Goal: Information Seeking & Learning: Compare options

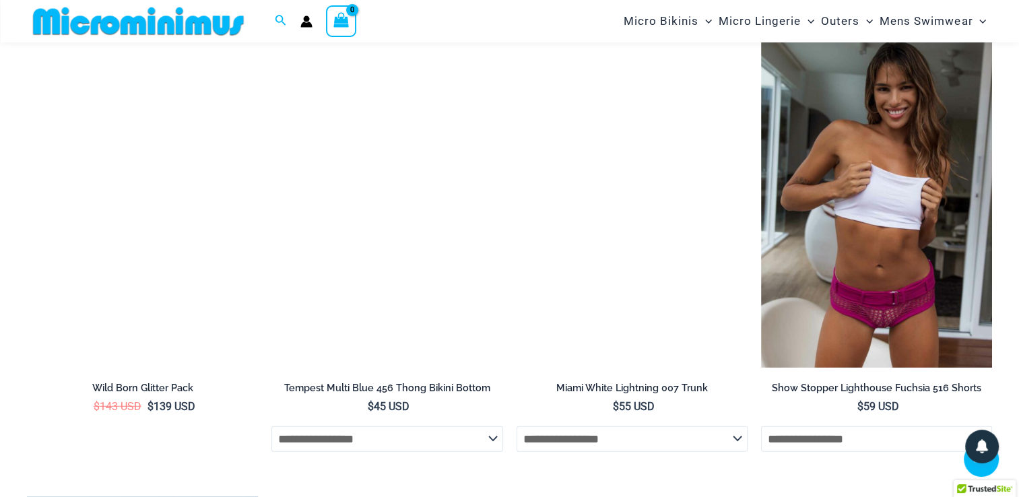
scroll to position [3555, 0]
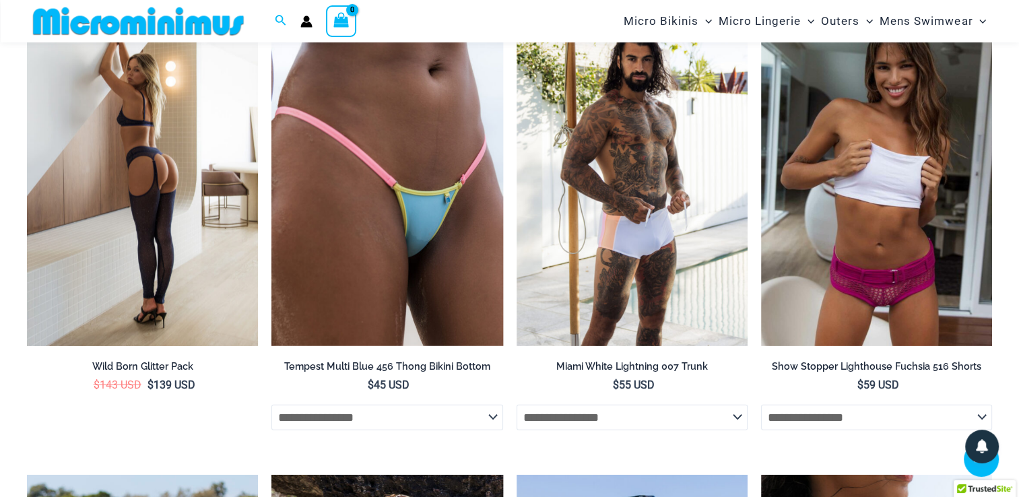
click at [156, 259] on img at bounding box center [142, 172] width 231 height 347
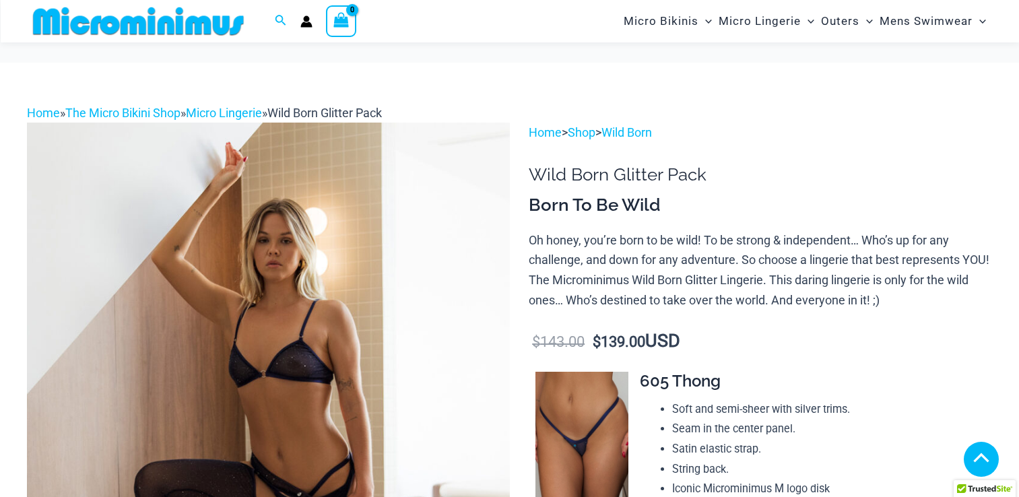
scroll to position [605, 0]
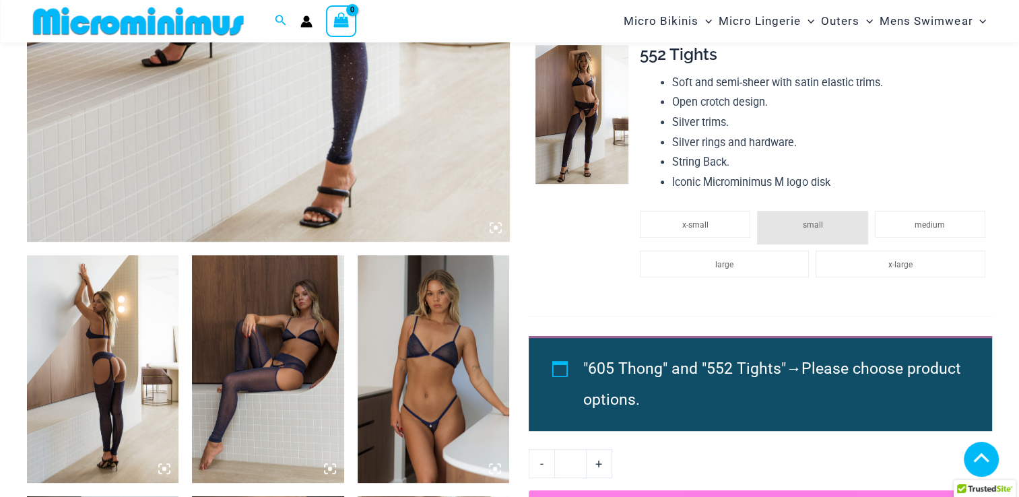
click at [289, 362] on img at bounding box center [268, 369] width 152 height 228
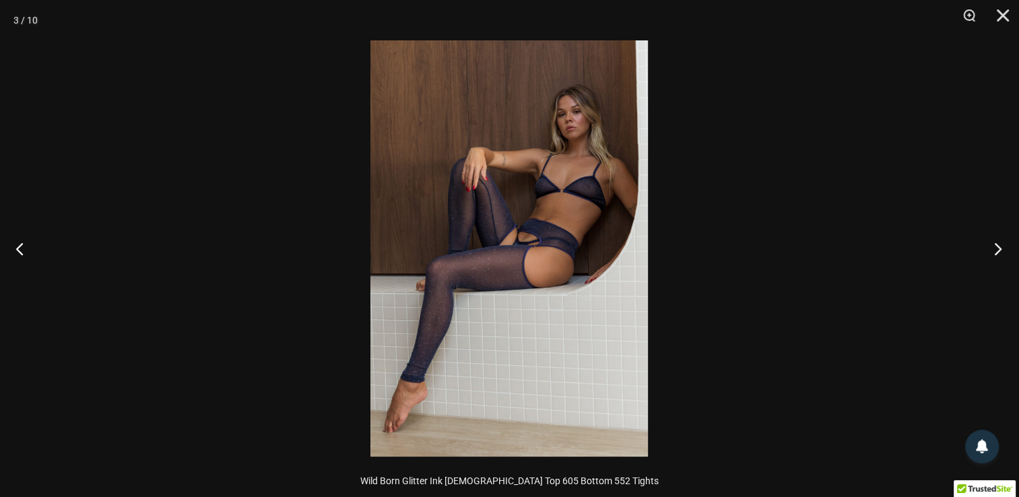
click at [996, 248] on button "Next" at bounding box center [994, 248] width 51 height 67
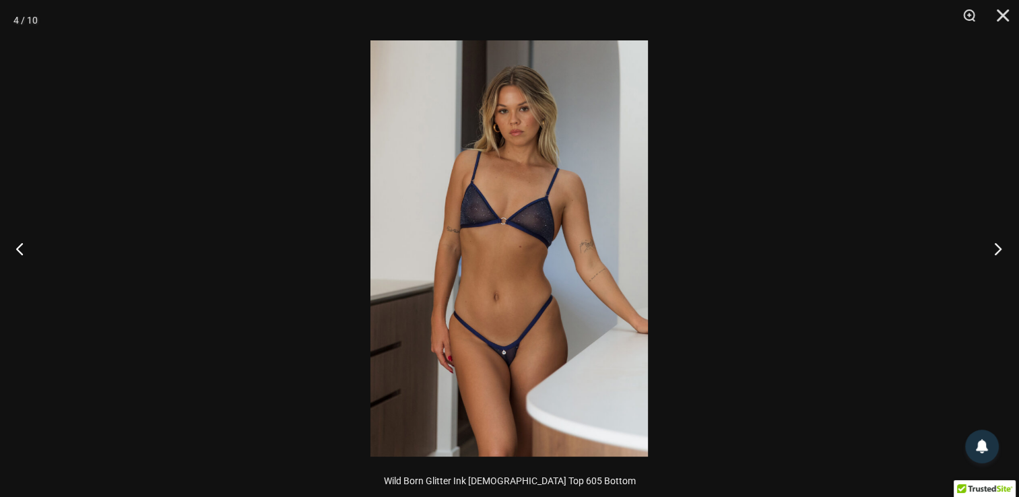
click at [996, 248] on button "Next" at bounding box center [994, 248] width 51 height 67
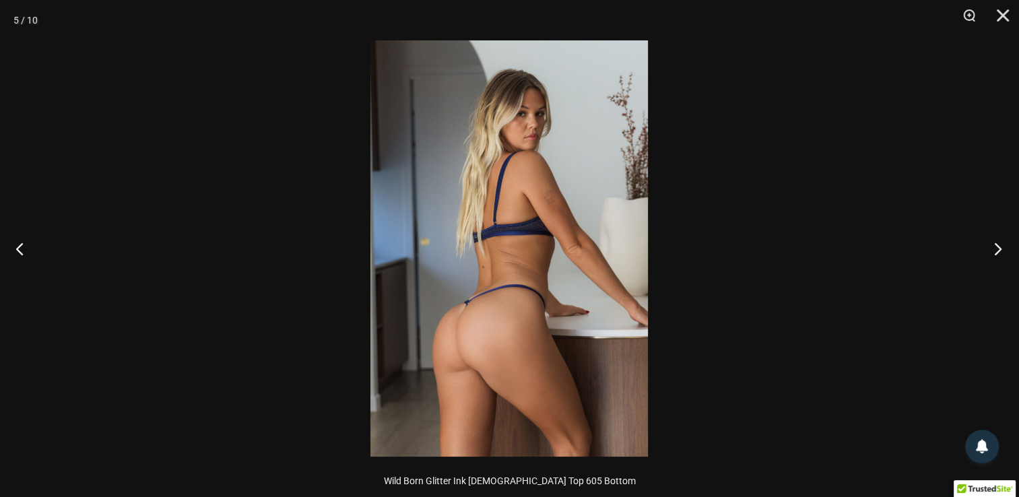
click at [996, 248] on button "Next" at bounding box center [994, 248] width 51 height 67
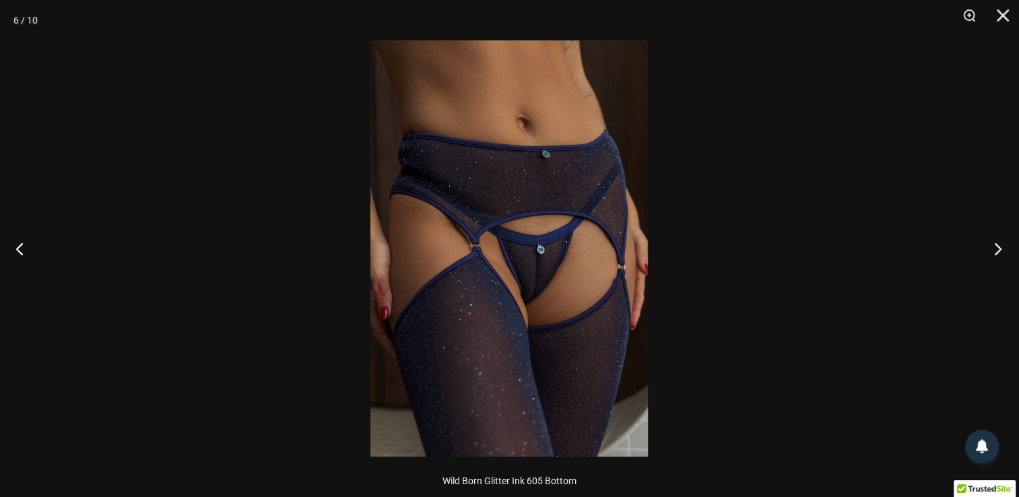
click at [996, 248] on button "Next" at bounding box center [994, 248] width 51 height 67
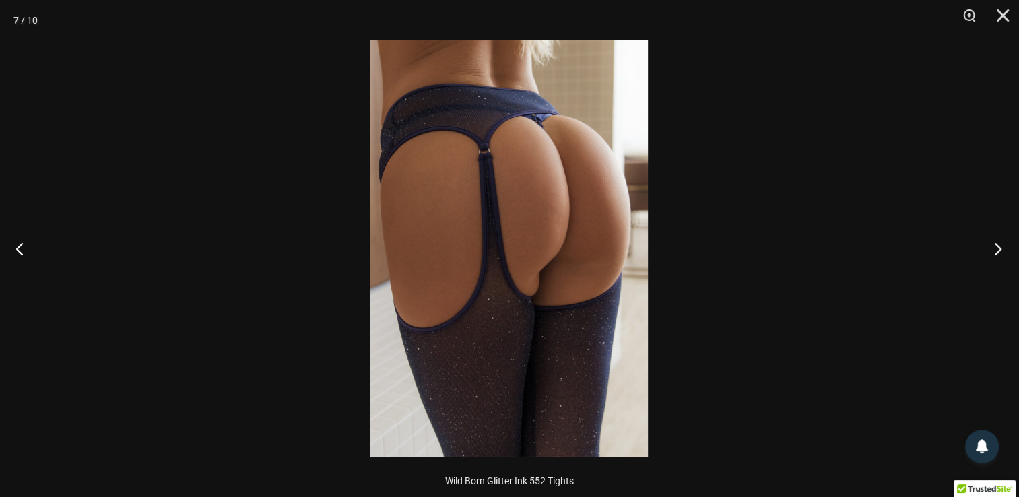
click at [996, 248] on button "Next" at bounding box center [994, 248] width 51 height 67
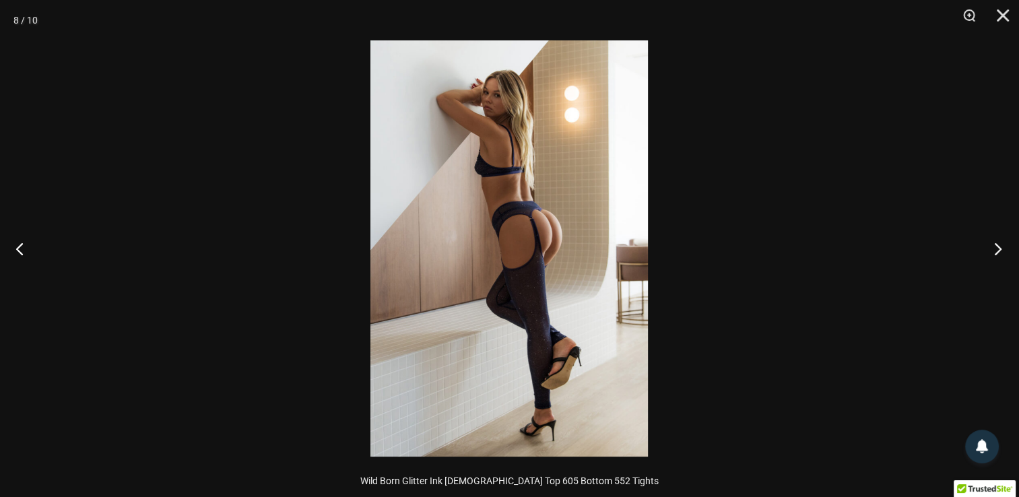
click at [996, 248] on button "Next" at bounding box center [994, 248] width 51 height 67
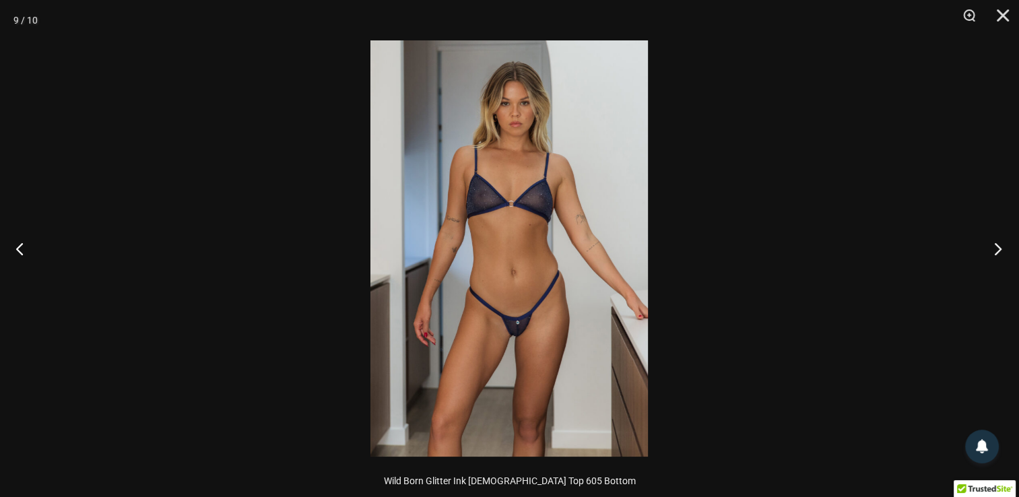
click at [996, 248] on button "Next" at bounding box center [994, 248] width 51 height 67
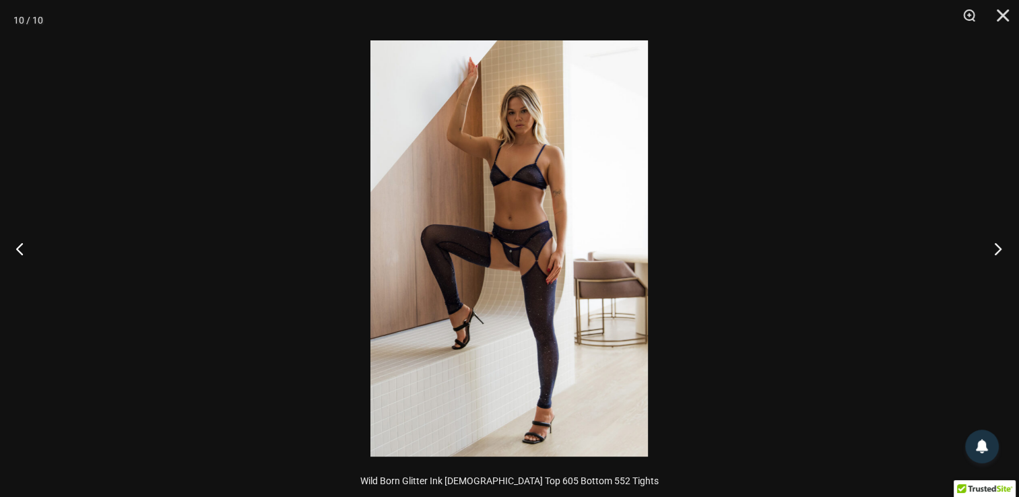
click at [996, 248] on button "Next" at bounding box center [994, 248] width 51 height 67
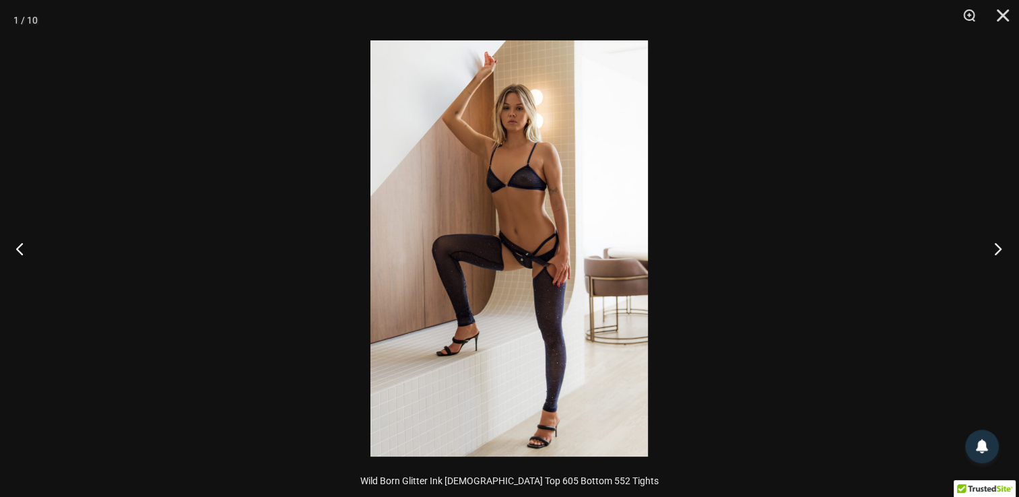
click at [996, 248] on button "Next" at bounding box center [994, 248] width 51 height 67
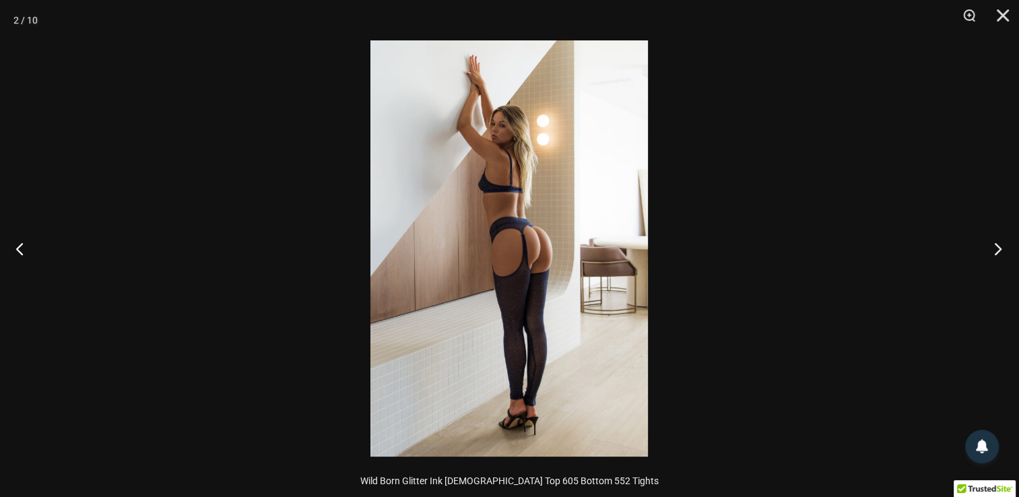
click at [996, 248] on button "Next" at bounding box center [994, 248] width 51 height 67
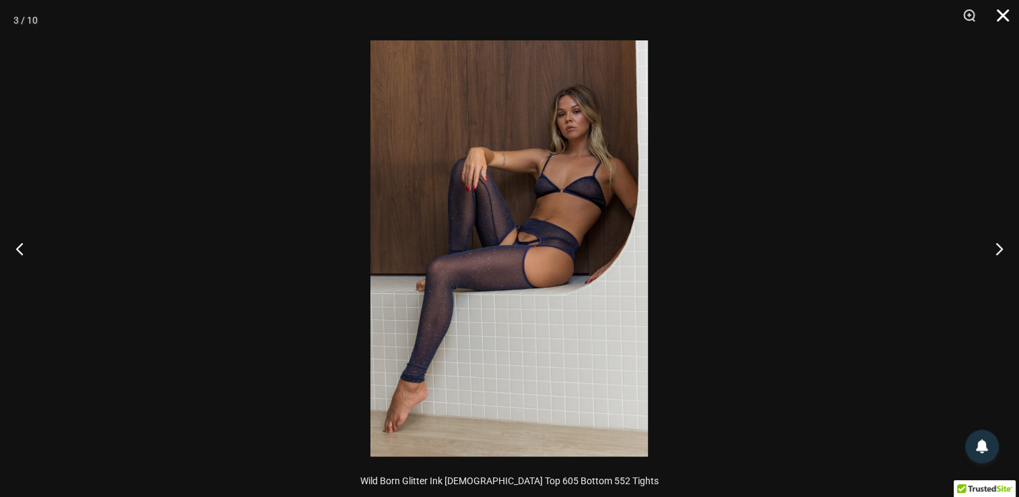
click at [997, 16] on button "Close" at bounding box center [998, 20] width 34 height 40
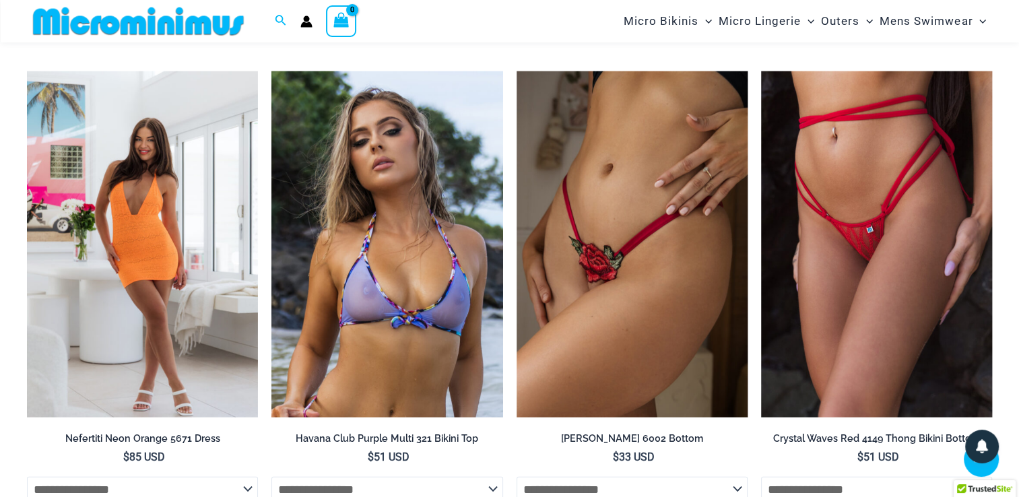
scroll to position [2822, 0]
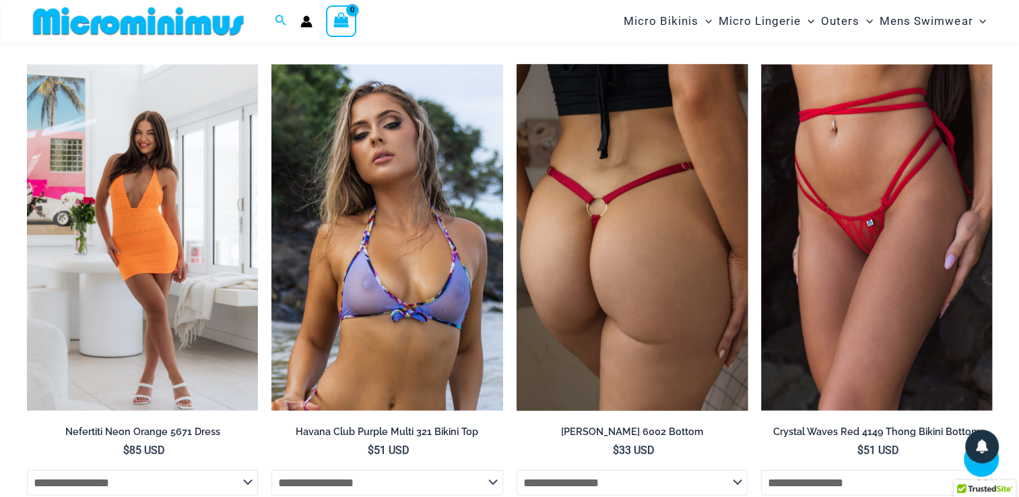
click at [699, 315] on img at bounding box center [632, 238] width 231 height 347
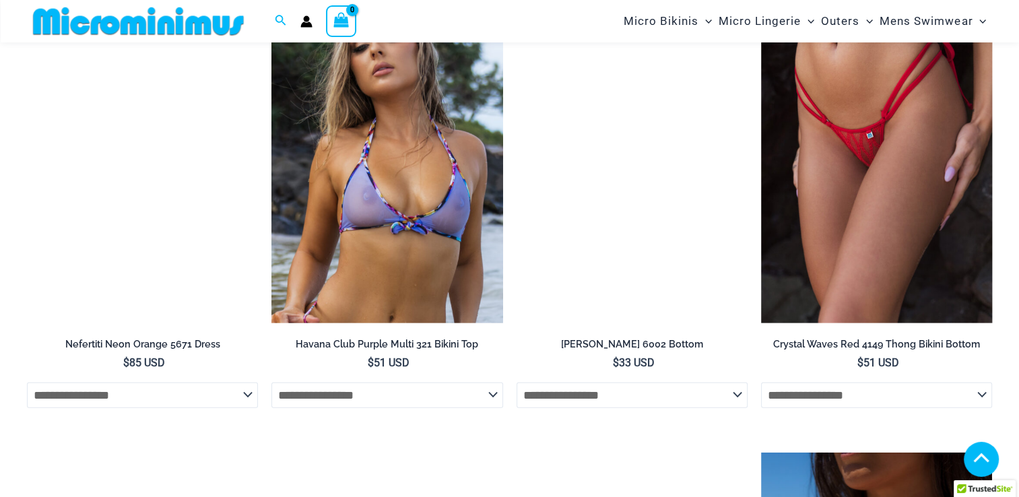
scroll to position [2909, 0]
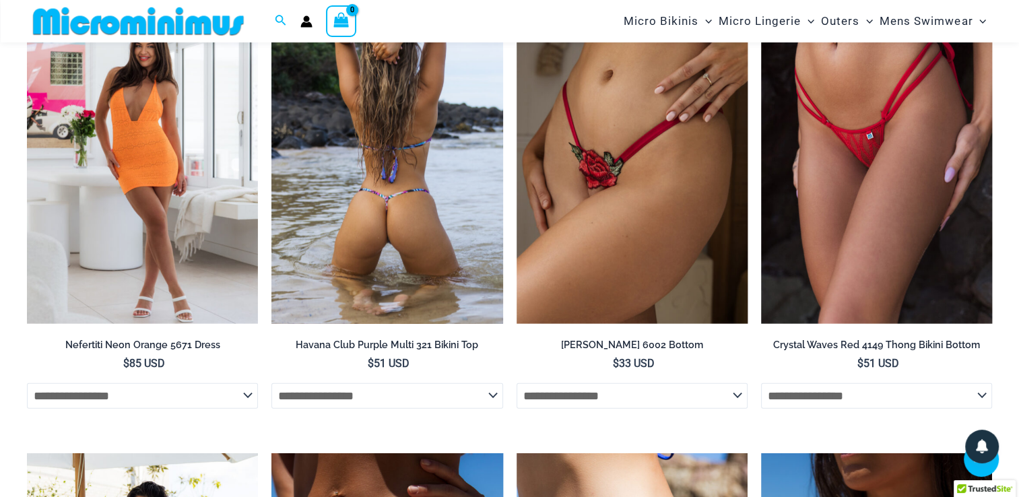
click at [401, 172] on img at bounding box center [386, 151] width 231 height 347
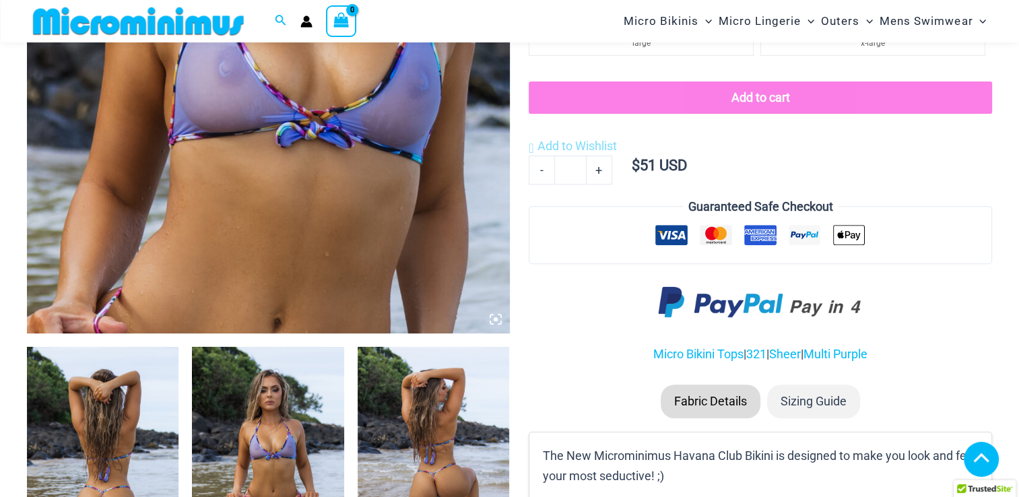
scroll to position [504, 0]
